Goal: Transaction & Acquisition: Purchase product/service

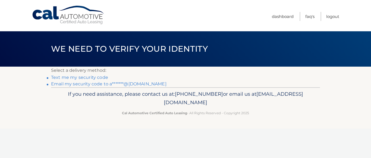
click at [66, 85] on link "Email my security code to a*******@[DOMAIN_NAME]" at bounding box center [108, 83] width 115 height 5
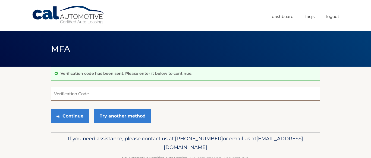
click at [66, 94] on input "Verification Code" at bounding box center [185, 94] width 269 height 14
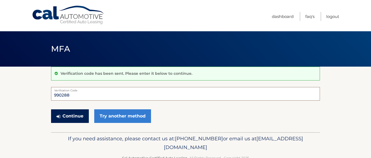
type input "990288"
click at [70, 117] on button "Continue" at bounding box center [70, 116] width 38 height 14
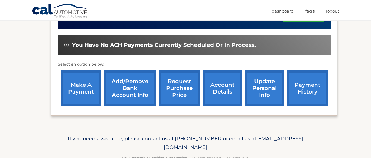
scroll to position [156, 0]
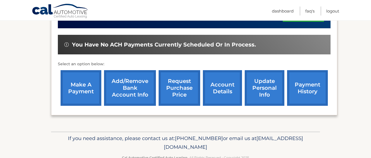
click at [206, 95] on link "account details" at bounding box center [222, 88] width 39 height 36
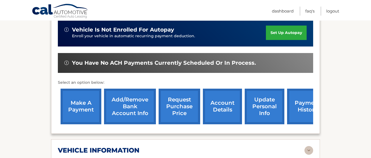
scroll to position [153, 0]
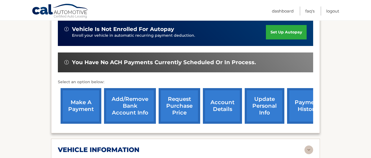
click at [76, 104] on link "make a payment" at bounding box center [80, 106] width 41 height 36
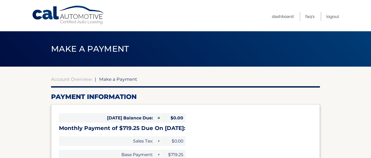
select select "NTRmY2I1MTktMTRlZS00YTUwLWI3MTEtZDNhN2VmZDQ1NThl"
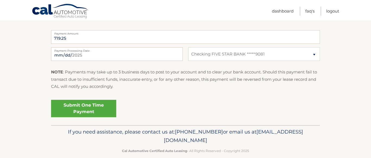
scroll to position [223, 0]
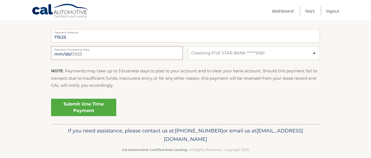
click at [178, 53] on input "2025-09-18" at bounding box center [117, 53] width 132 height 14
type input "2025-09-19"
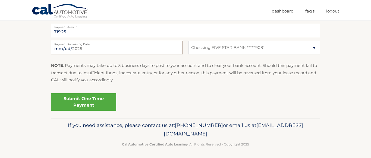
scroll to position [229, 0]
click at [83, 100] on link "Submit One Time Payment" at bounding box center [83, 101] width 65 height 17
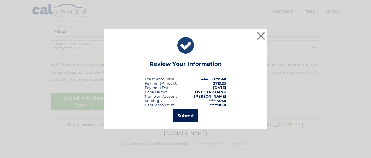
click at [183, 115] on button "Submit" at bounding box center [185, 115] width 25 height 13
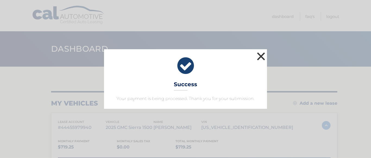
click at [262, 56] on button "×" at bounding box center [260, 56] width 11 height 11
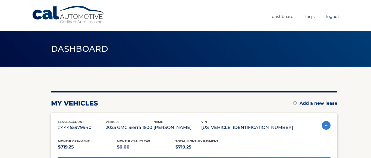
click at [331, 15] on link "Logout" at bounding box center [332, 16] width 13 height 9
